Goal: Task Accomplishment & Management: Use online tool/utility

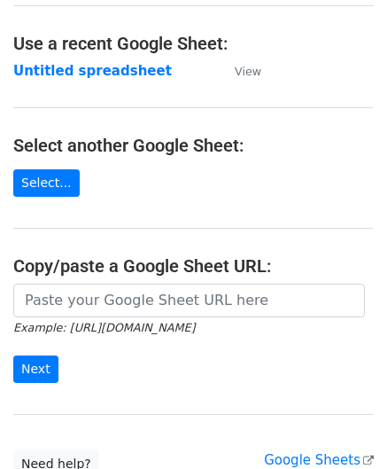
scroll to position [89, 0]
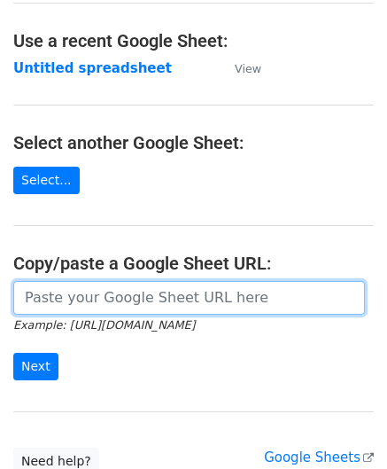
drag, startPoint x: 113, startPoint y: 309, endPoint x: 106, endPoint y: 246, distance: 63.3
click at [113, 309] on input "url" at bounding box center [189, 298] width 352 height 34
paste input "[URL][DOMAIN_NAME]"
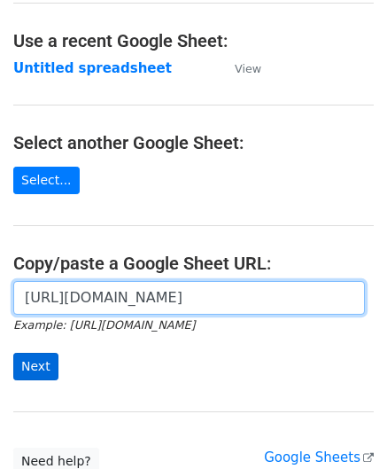
type input "[URL][DOMAIN_NAME]"
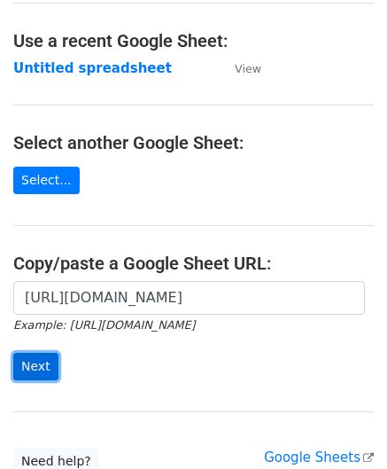
click at [35, 356] on input "Next" at bounding box center [35, 366] width 45 height 27
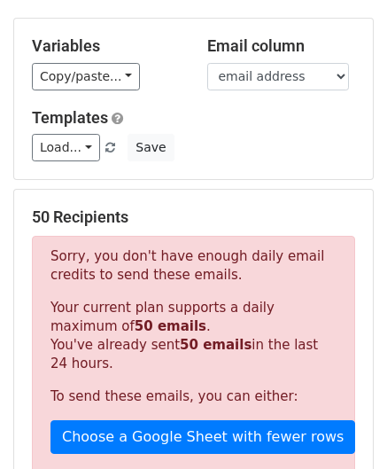
scroll to position [598, 0]
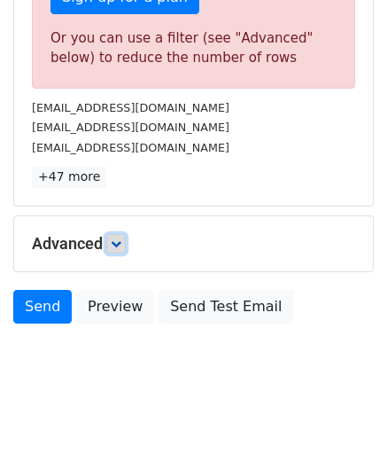
click at [116, 239] on icon at bounding box center [116, 244] width 11 height 11
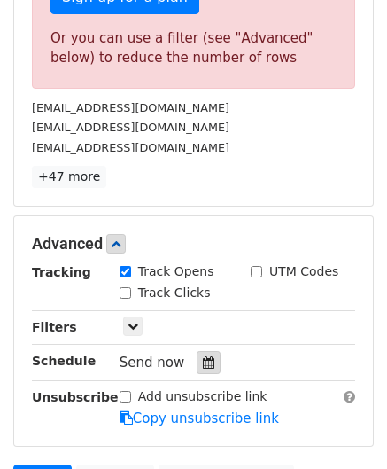
click at [203, 363] on icon at bounding box center [209, 362] width 12 height 12
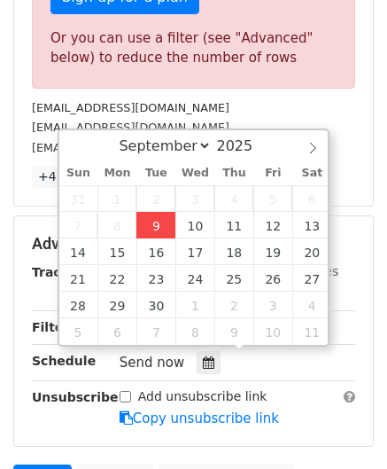
type input "2025-09-09 12:00"
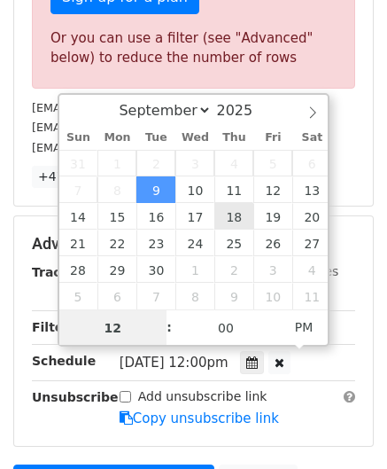
paste input "4"
type input "4"
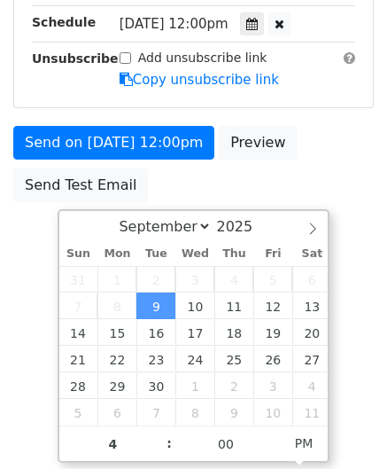
type input "2025-09-09 16:00"
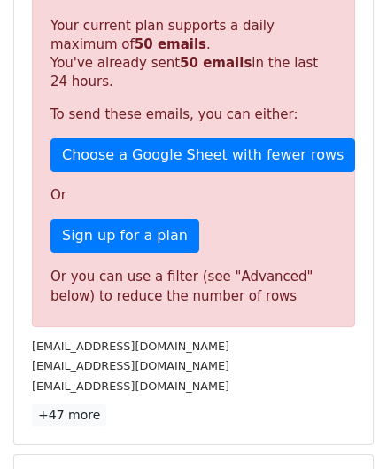
scroll to position [813, 0]
